Goal: Find specific page/section: Find specific page/section

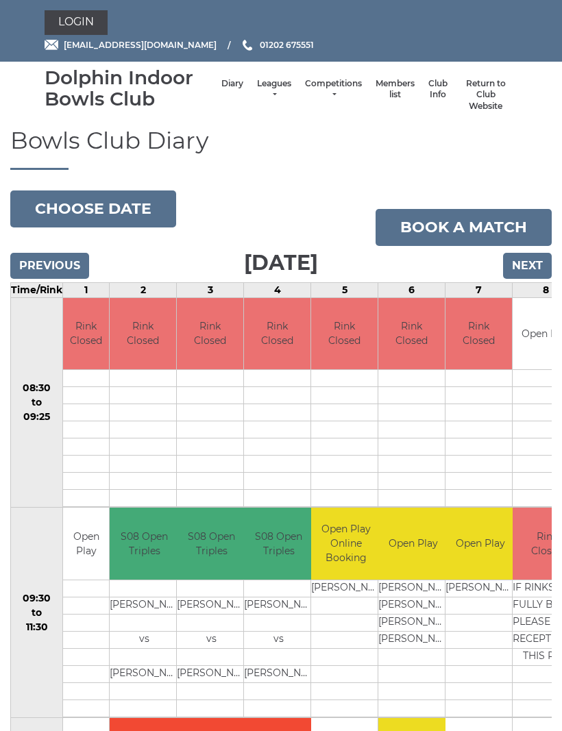
click at [82, 27] on link "Login" at bounding box center [76, 22] width 63 height 25
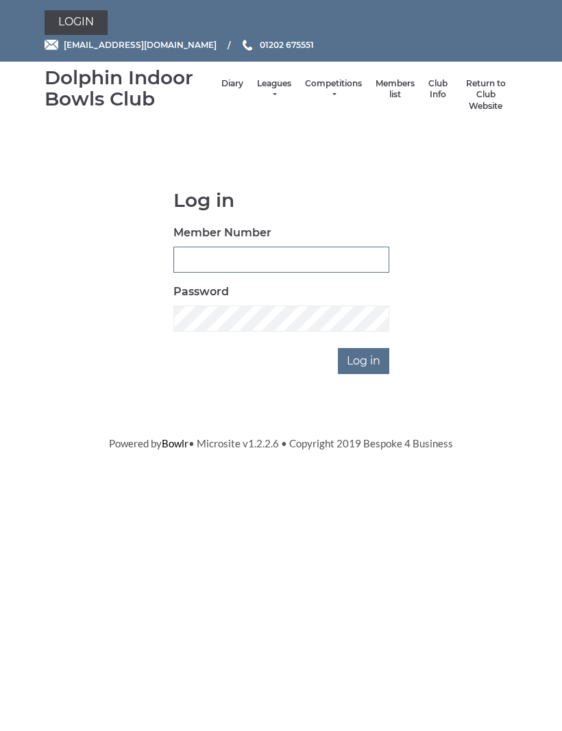
type input "2452"
click at [364, 359] on input "Log in" at bounding box center [363, 361] width 51 height 26
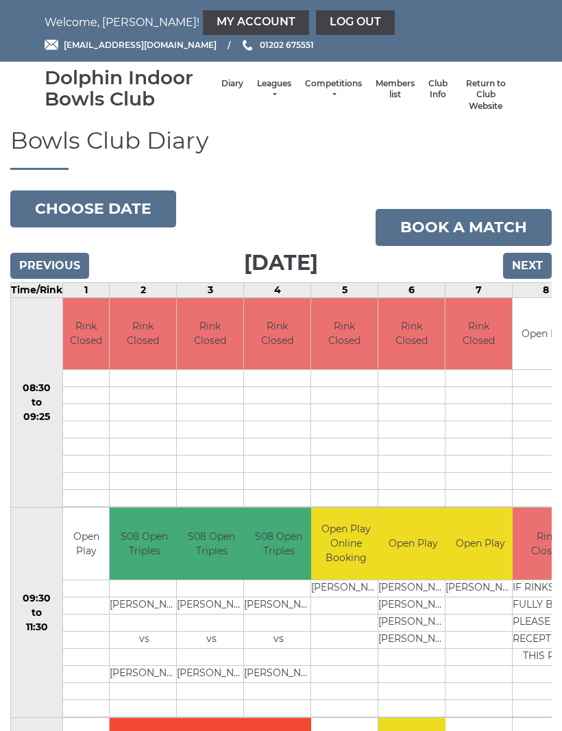
click at [390, 95] on link "Members list" at bounding box center [394, 89] width 39 height 23
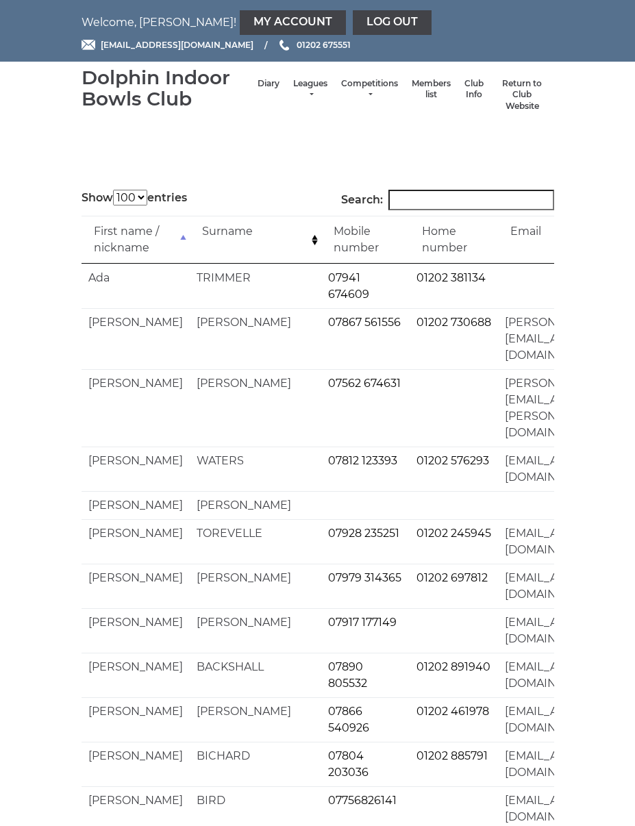
select select "100"
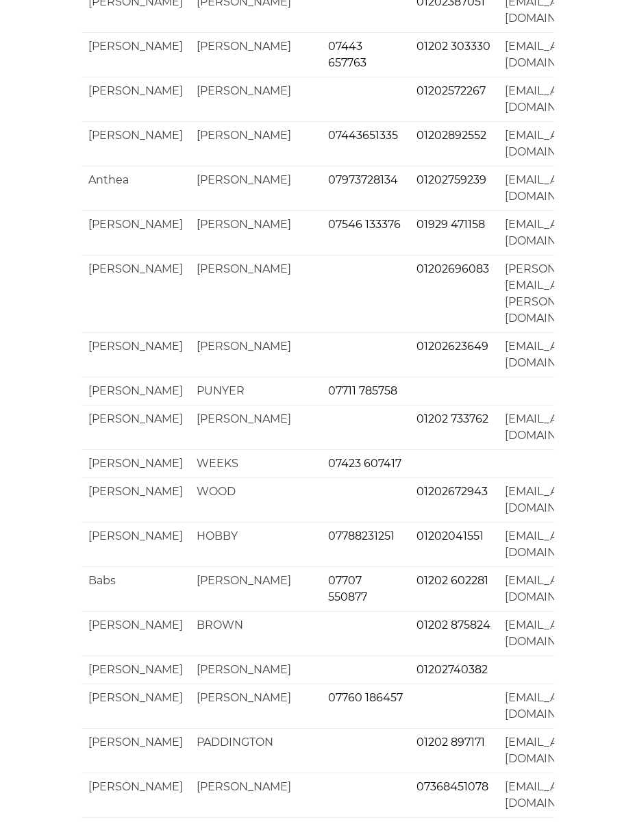
scroll to position [3218, 0]
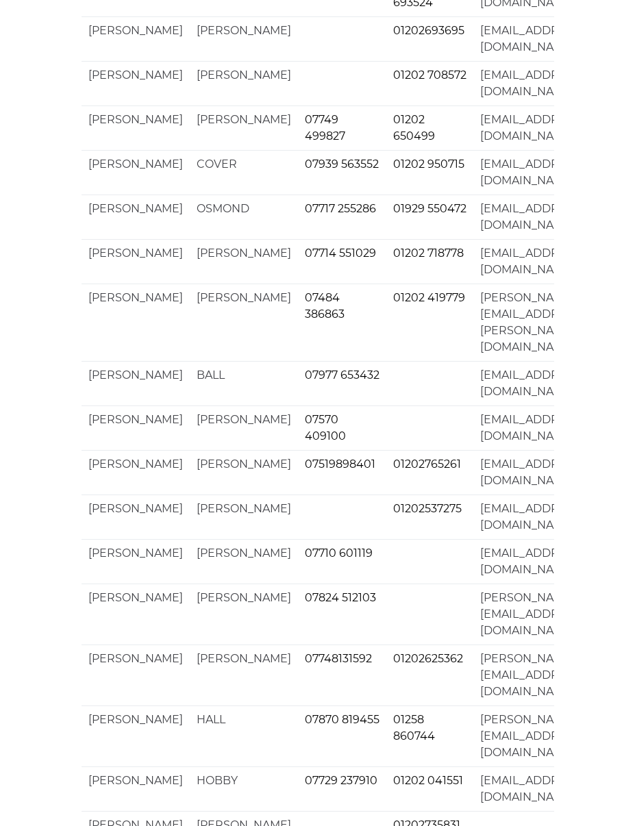
scroll to position [454, 0]
